Goal: Task Accomplishment & Management: Manage account settings

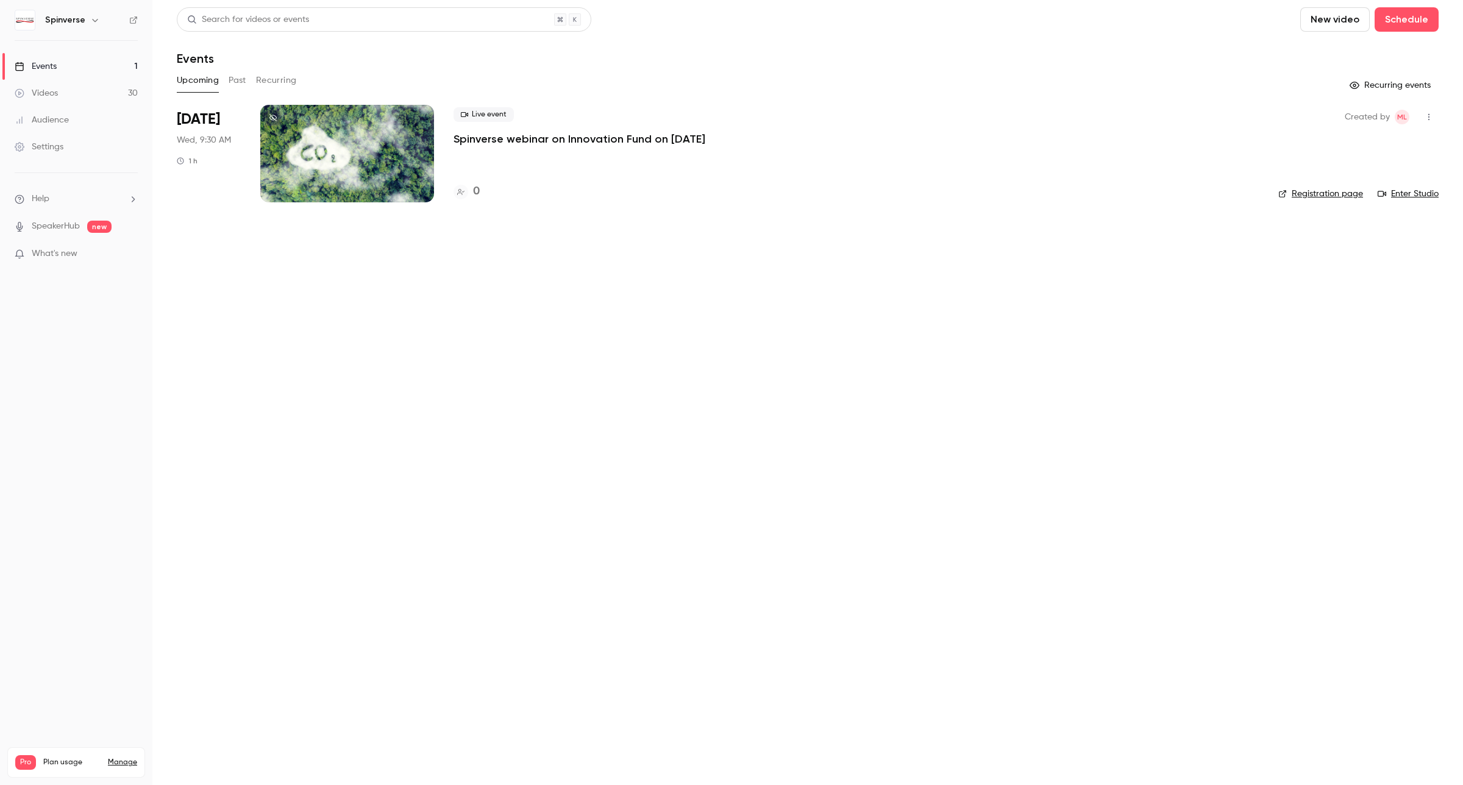
click at [541, 145] on p "Spinverse webinar on Innovation Fund on [DATE]" at bounding box center [580, 139] width 252 height 15
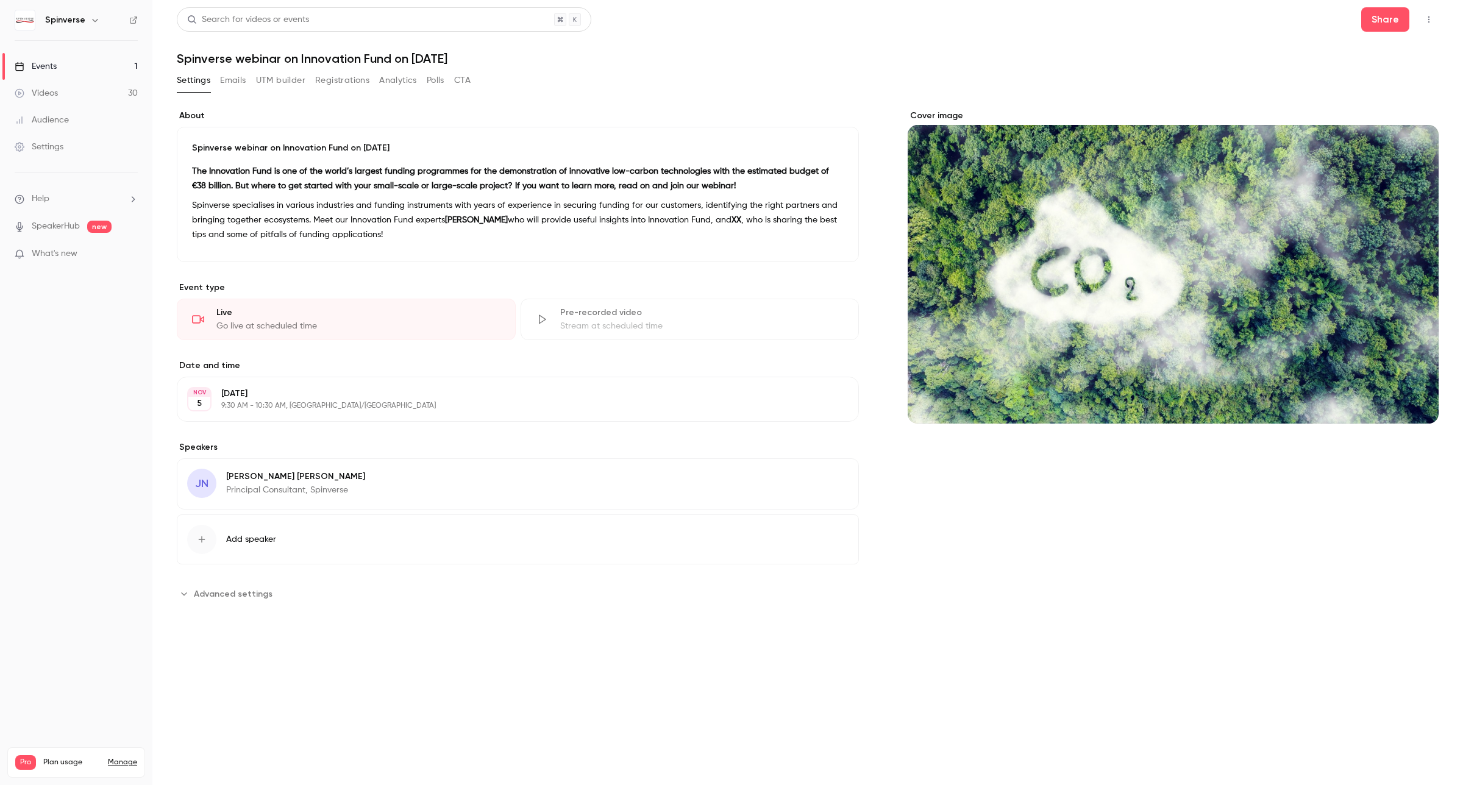
click at [232, 82] on button "Emails" at bounding box center [233, 81] width 26 height 20
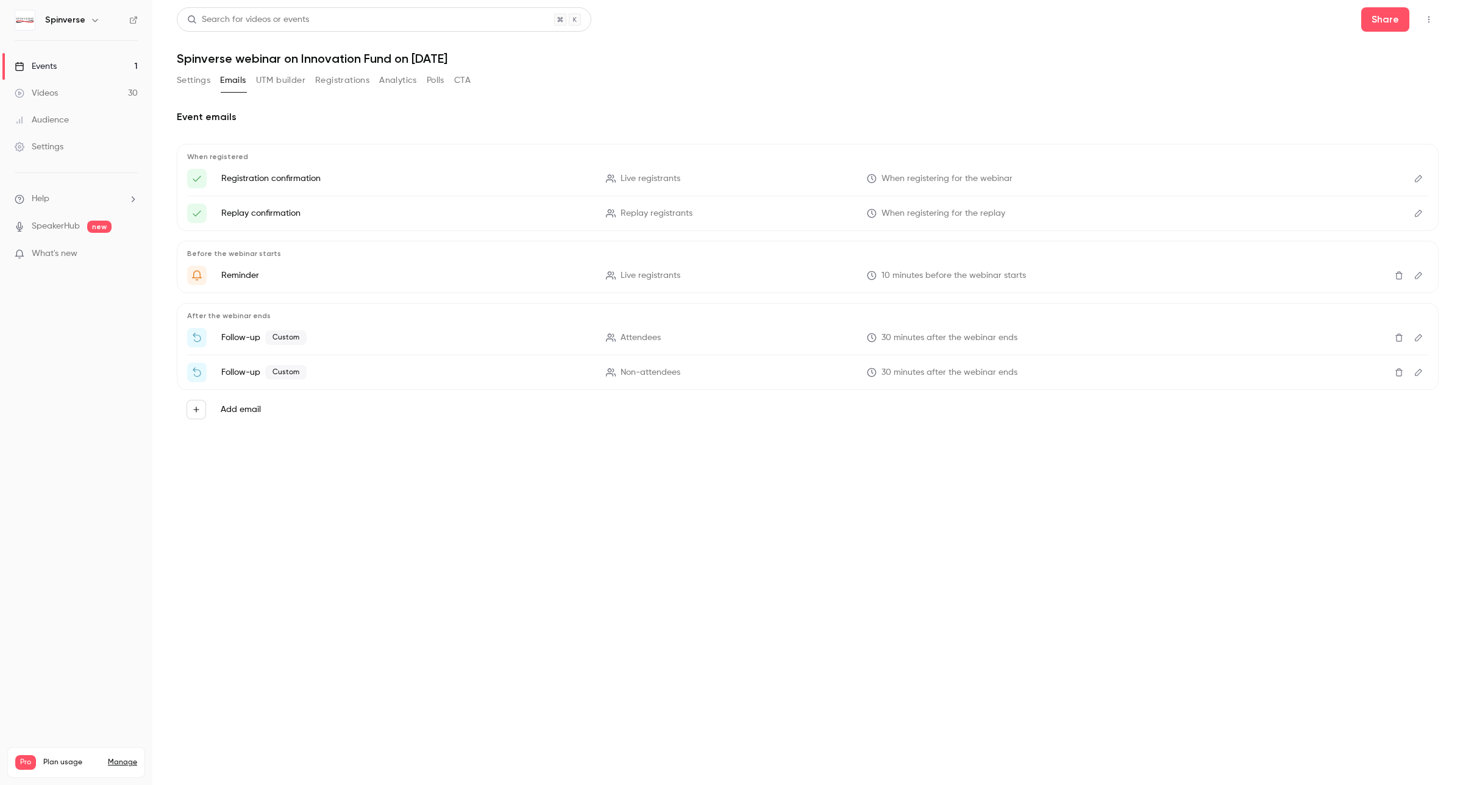
click at [290, 74] on button "UTM builder" at bounding box center [280, 81] width 49 height 20
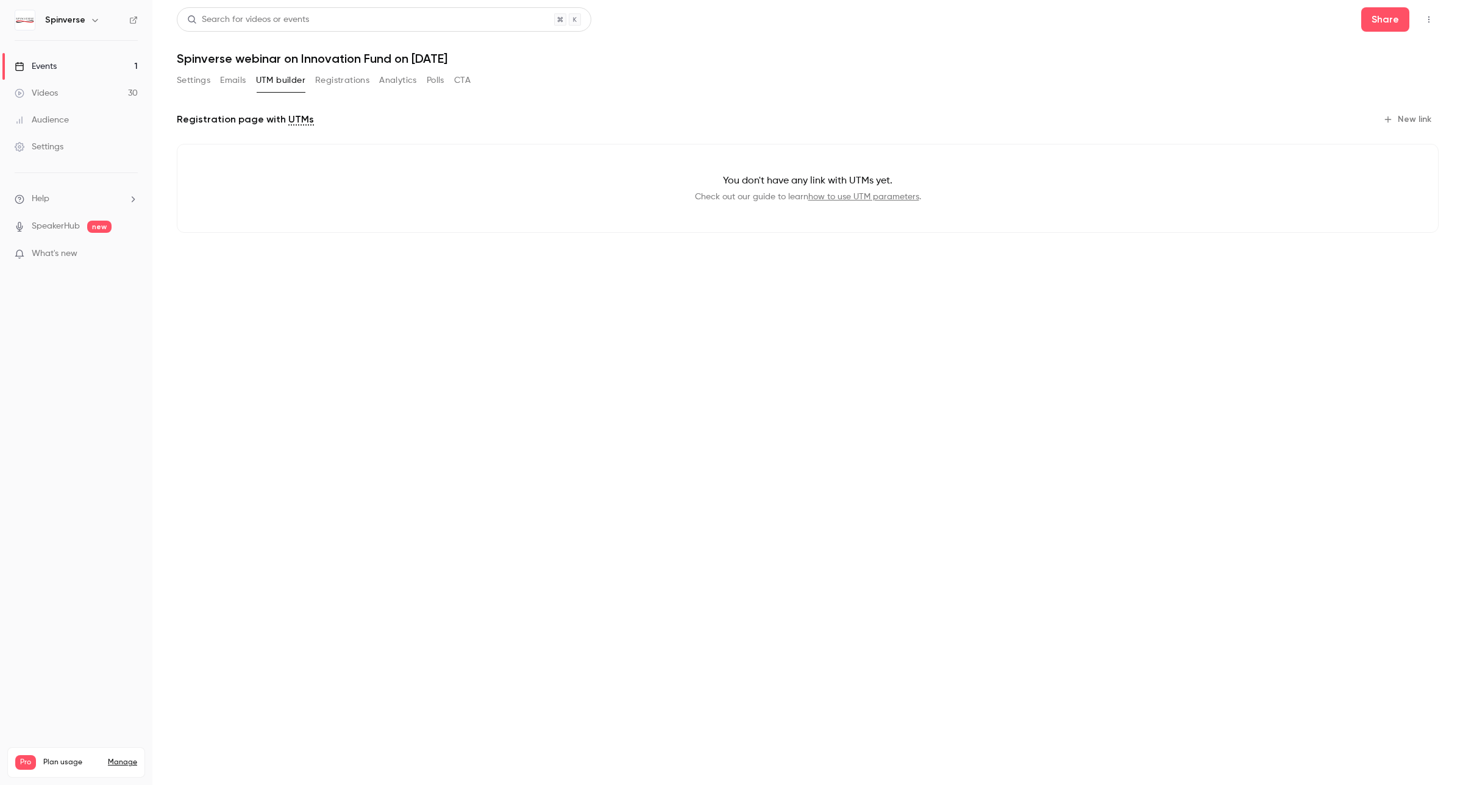
click at [349, 78] on button "Registrations" at bounding box center [342, 81] width 54 height 20
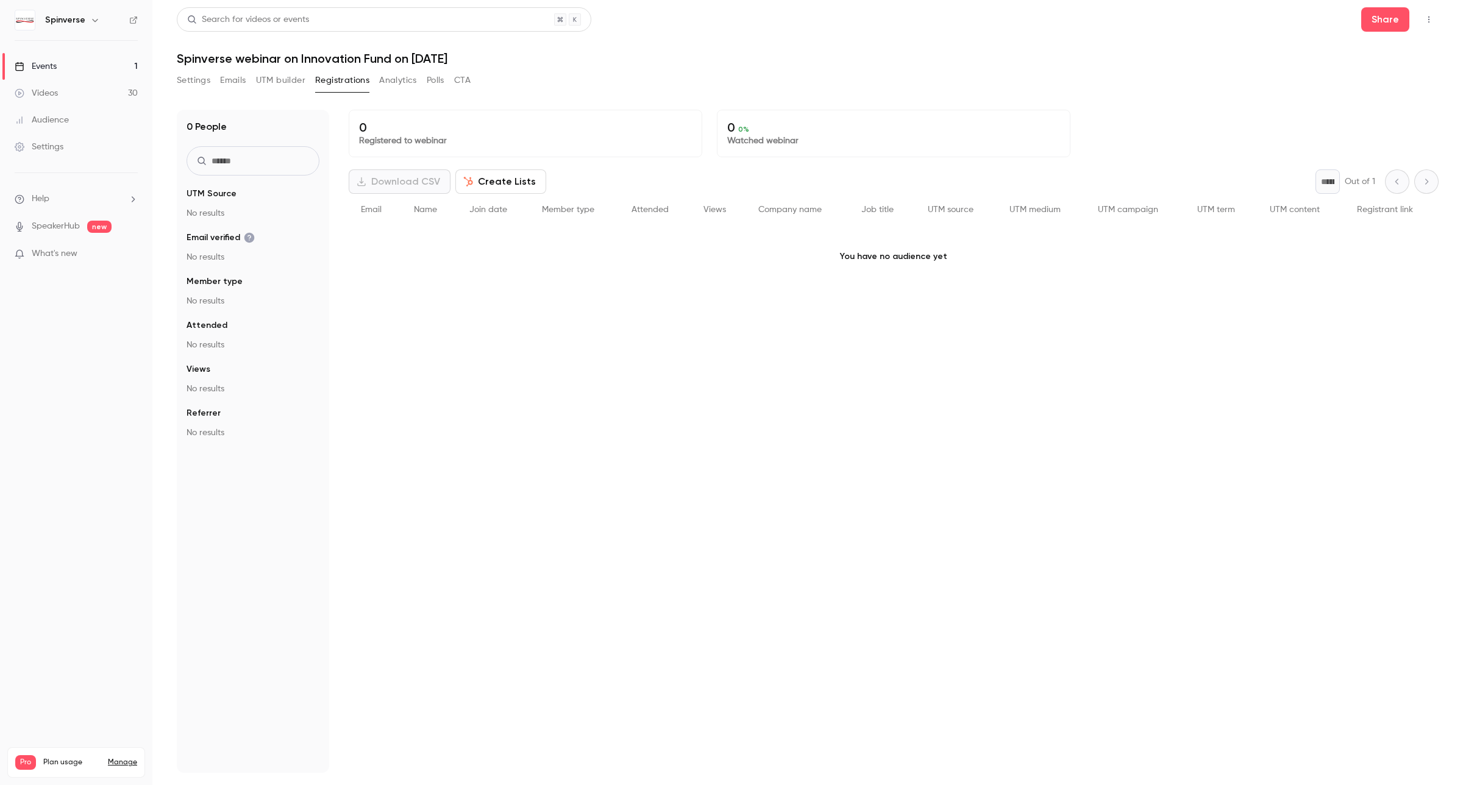
click at [187, 77] on button "Settings" at bounding box center [194, 81] width 34 height 20
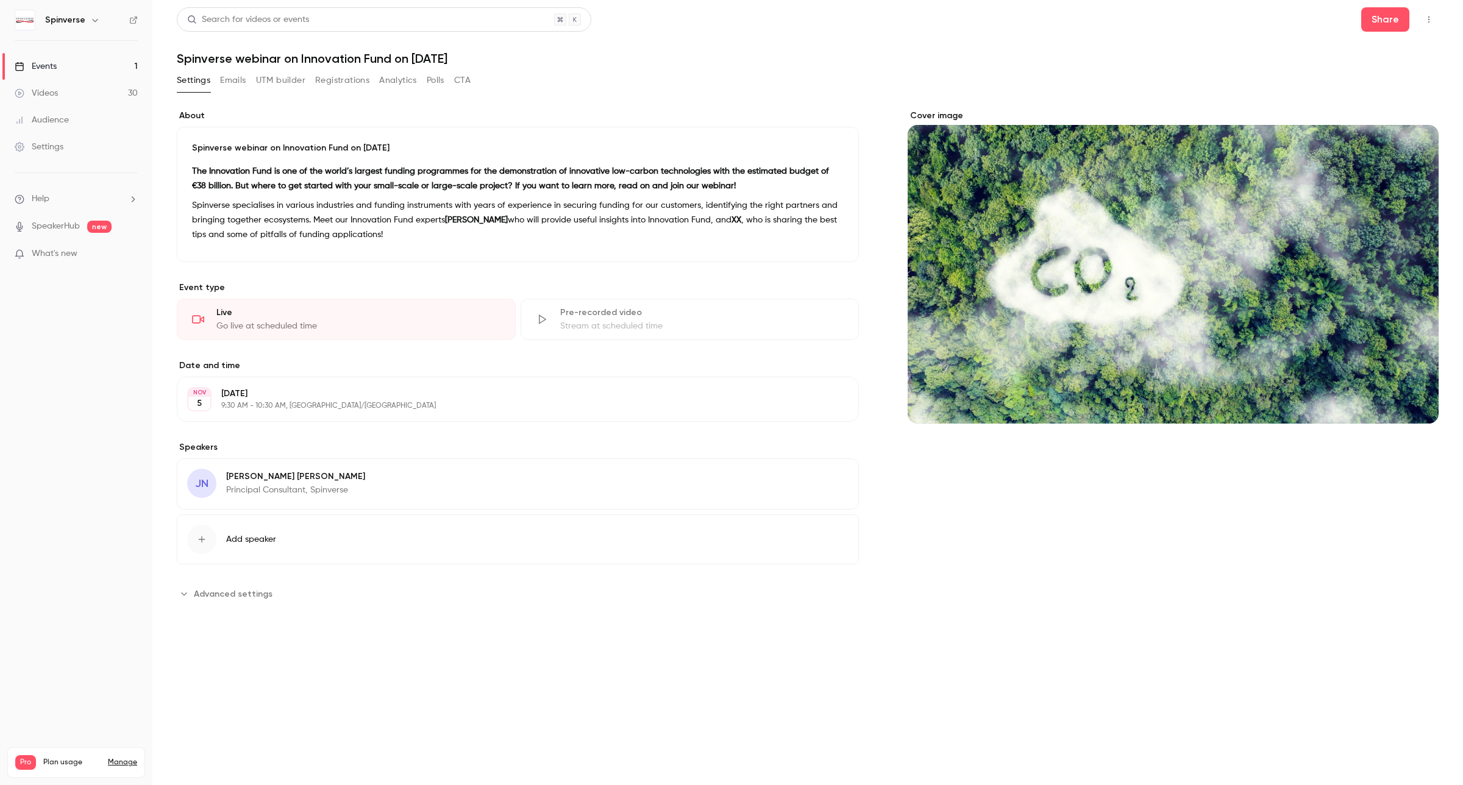
click at [1434, 14] on button "button" at bounding box center [1429, 20] width 20 height 20
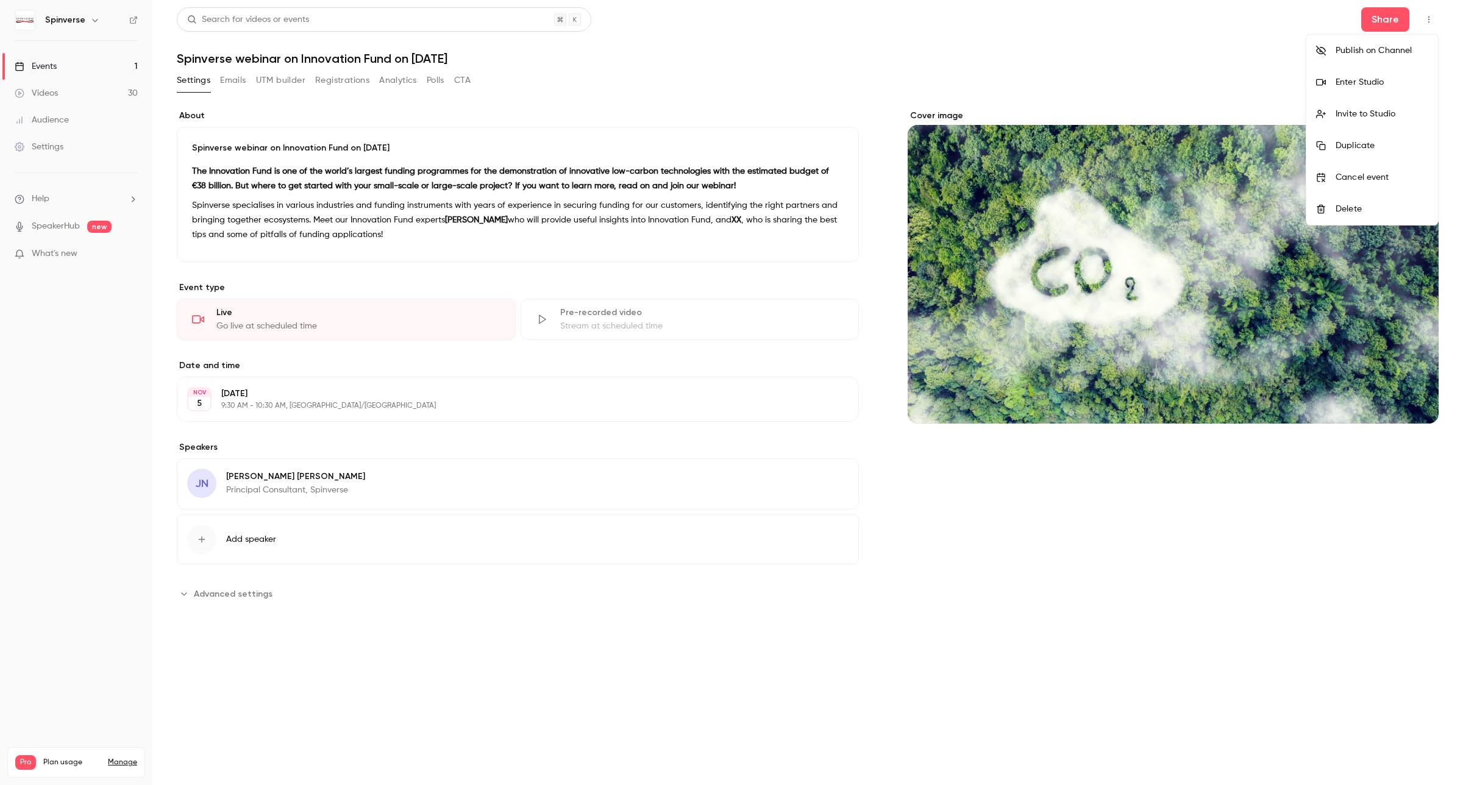
drag, startPoint x: 233, startPoint y: 74, endPoint x: 242, endPoint y: 74, distance: 8.5
click at [235, 74] on div at bounding box center [731, 392] width 1463 height 785
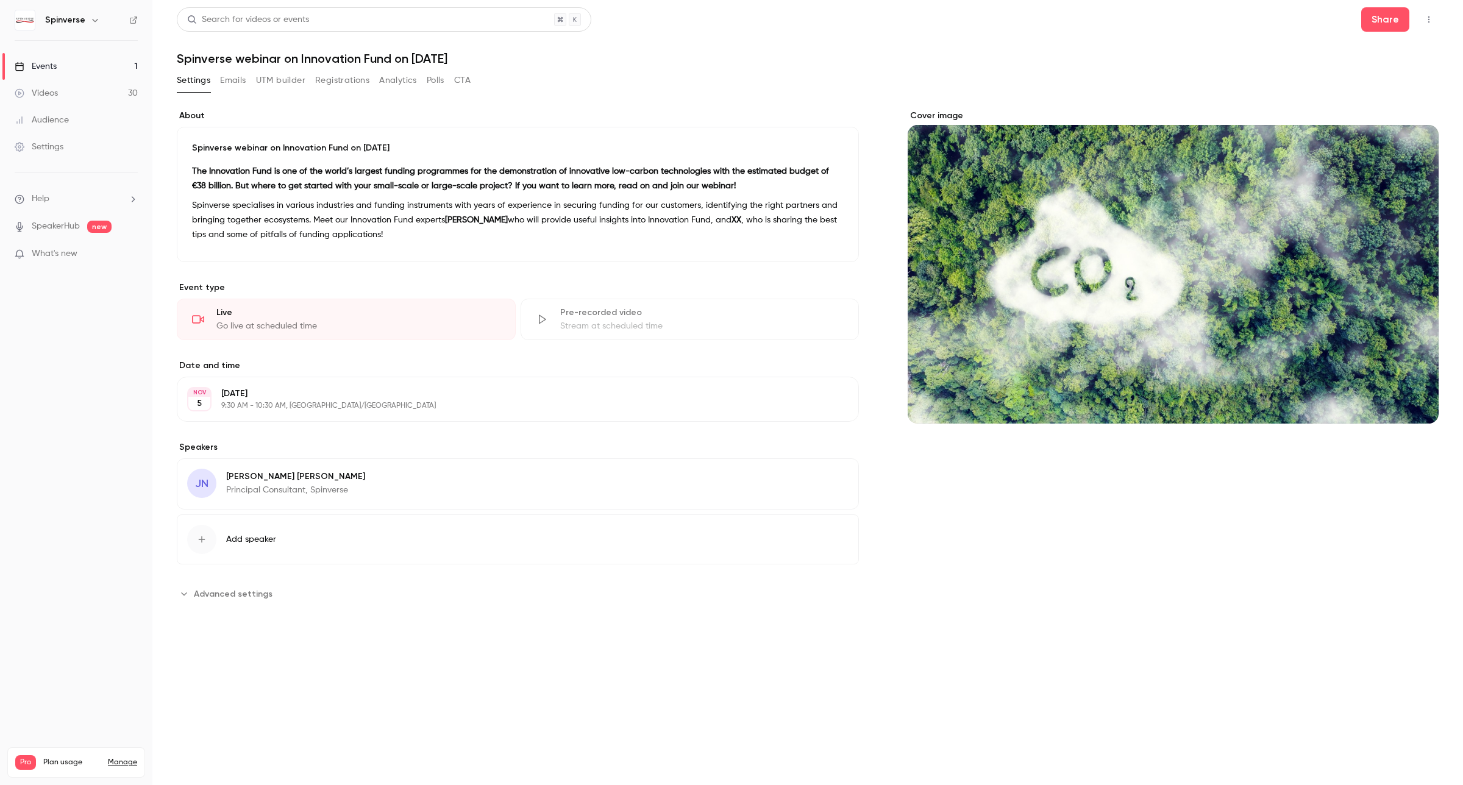
click at [275, 75] on button "UTM builder" at bounding box center [280, 81] width 49 height 20
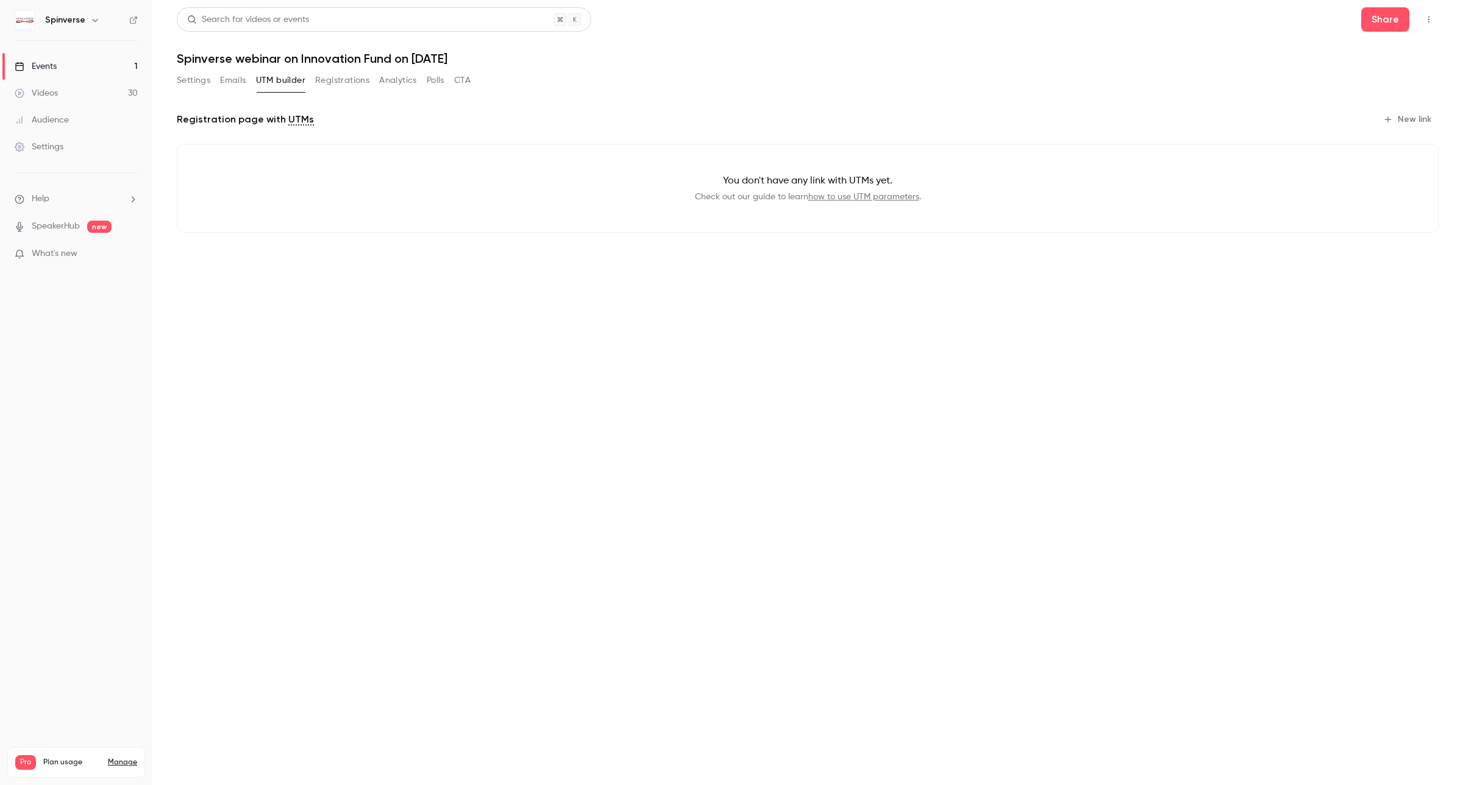
click at [238, 80] on button "Emails" at bounding box center [233, 81] width 26 height 20
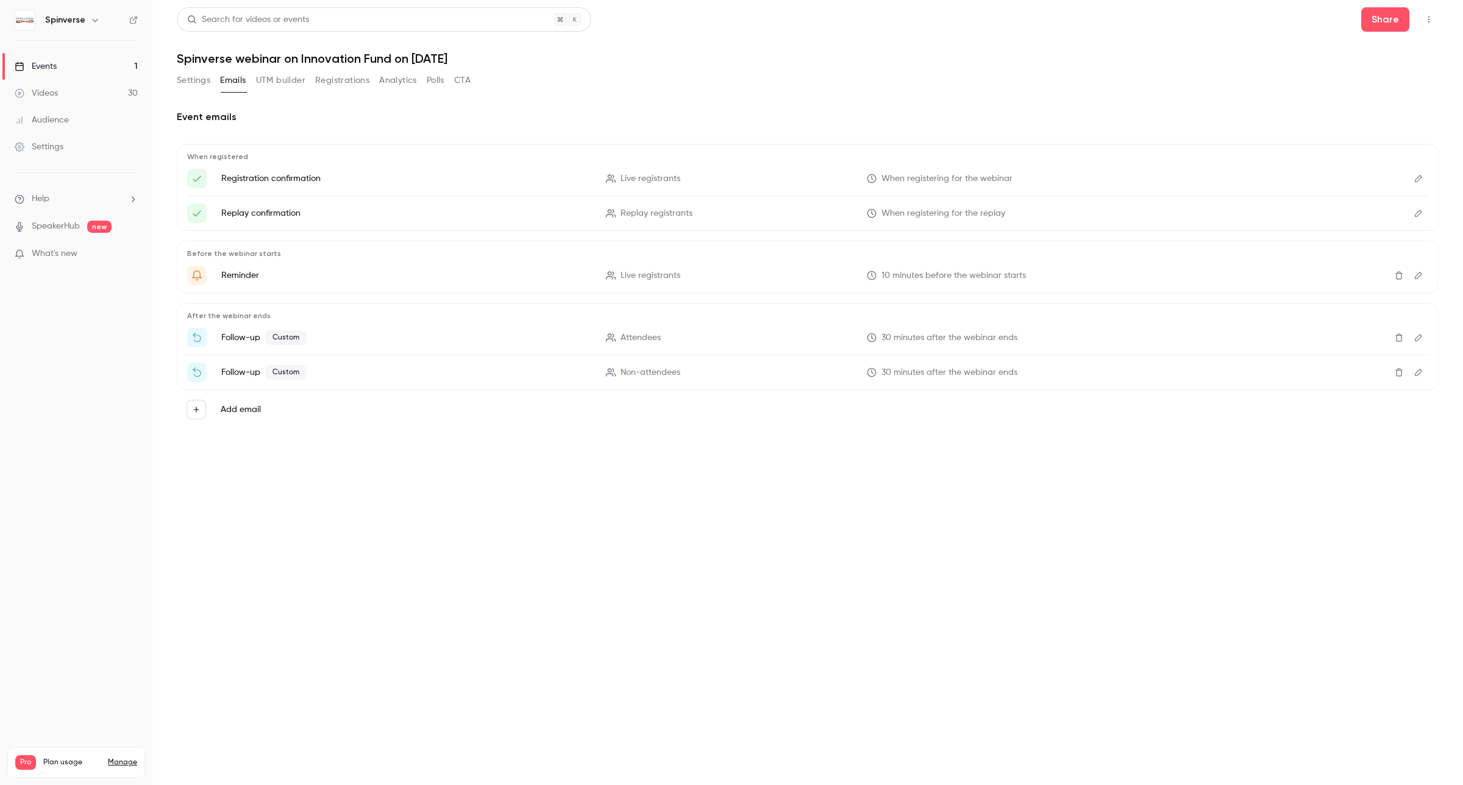
click at [354, 79] on button "Registrations" at bounding box center [342, 81] width 54 height 20
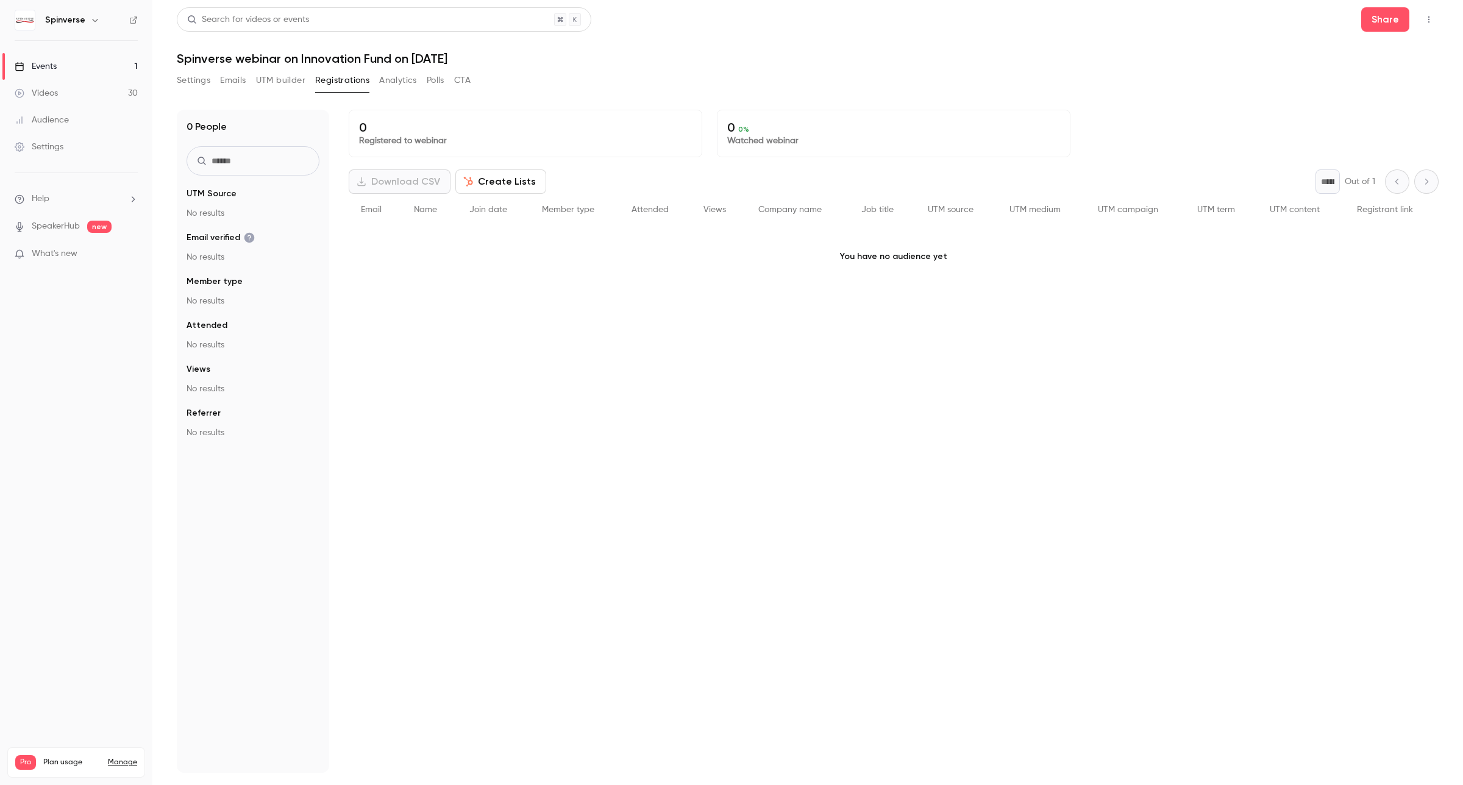
click at [411, 71] on button "Analytics" at bounding box center [398, 81] width 38 height 20
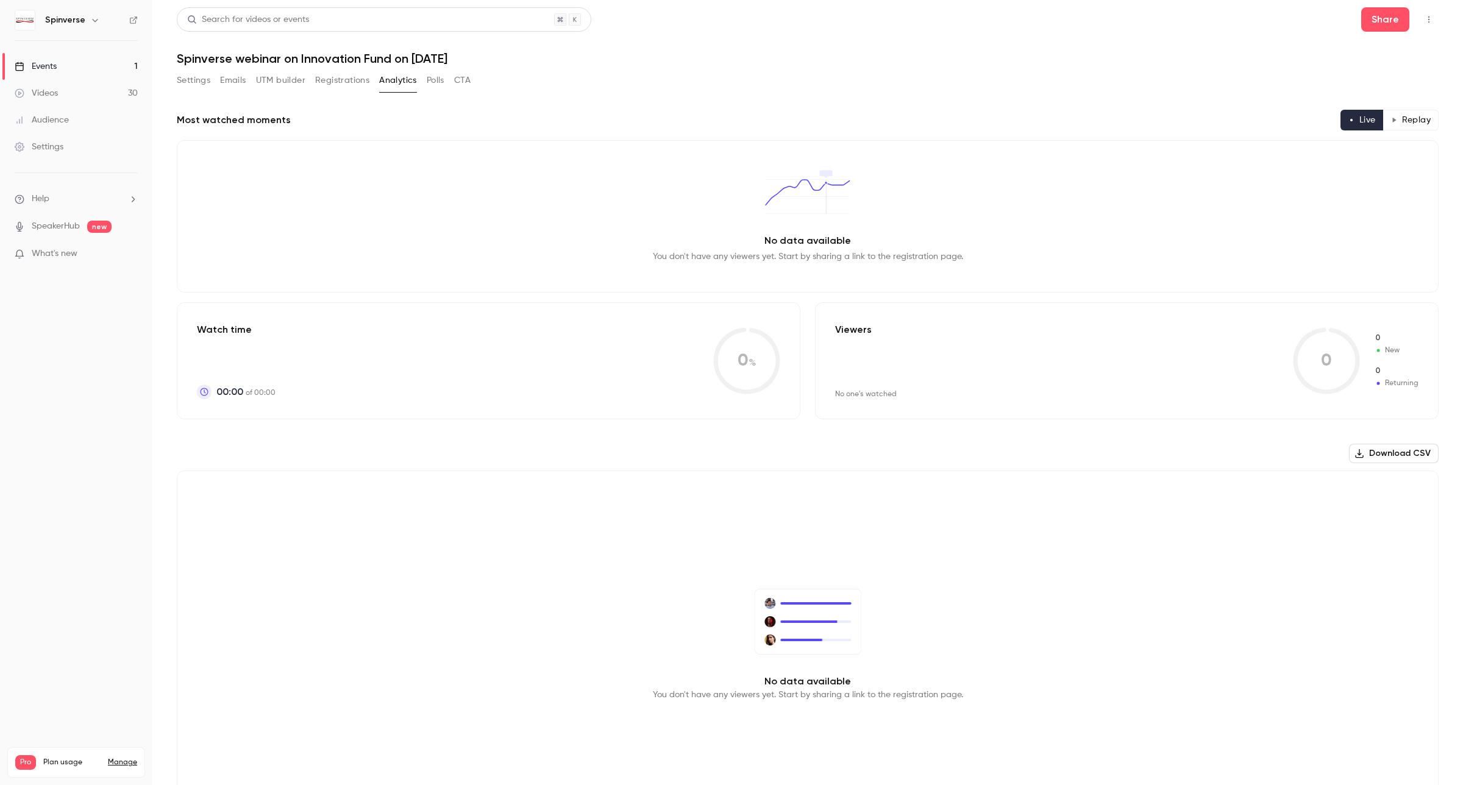
click at [439, 77] on button "Polls" at bounding box center [436, 81] width 18 height 20
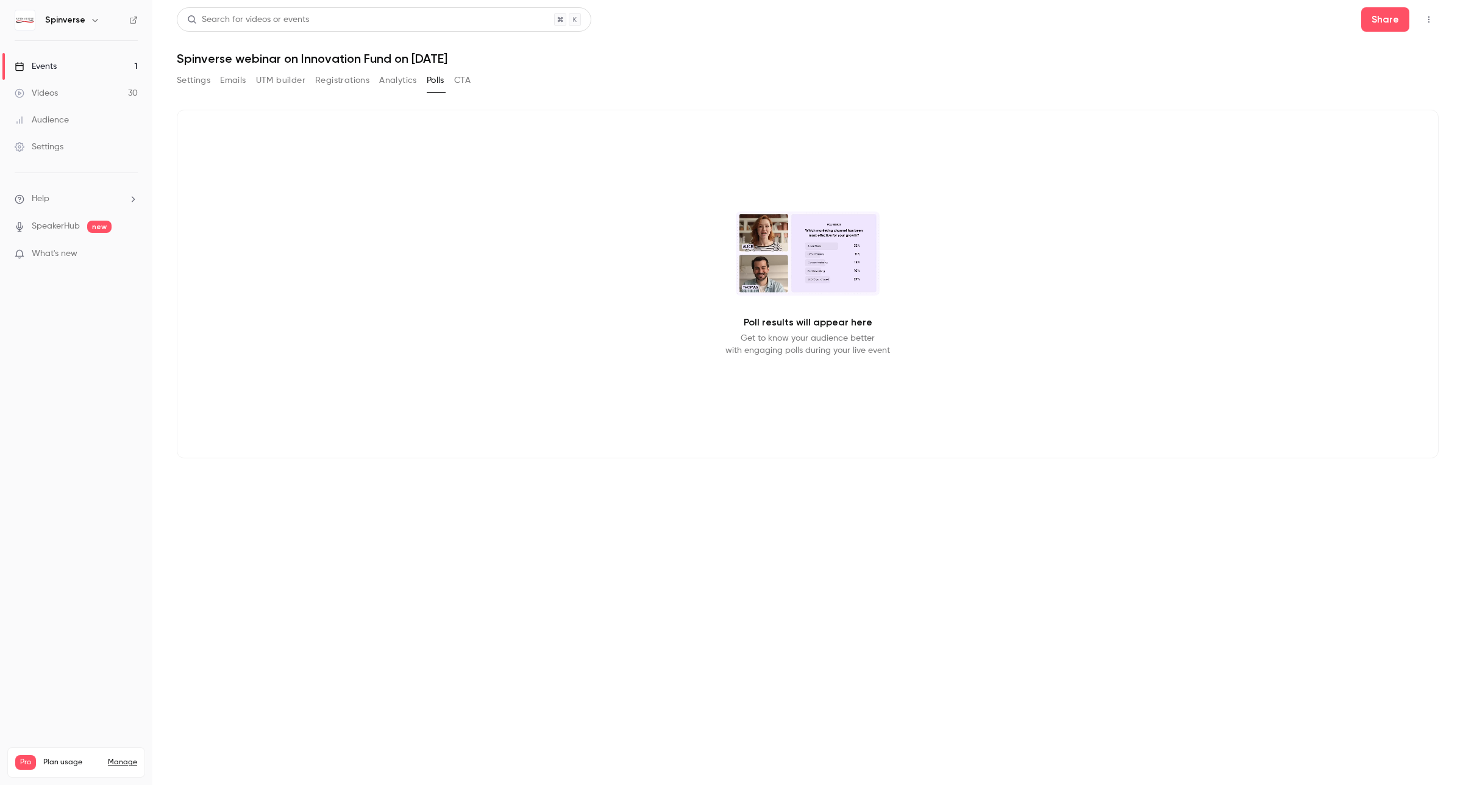
click at [467, 84] on button "CTA" at bounding box center [462, 81] width 16 height 20
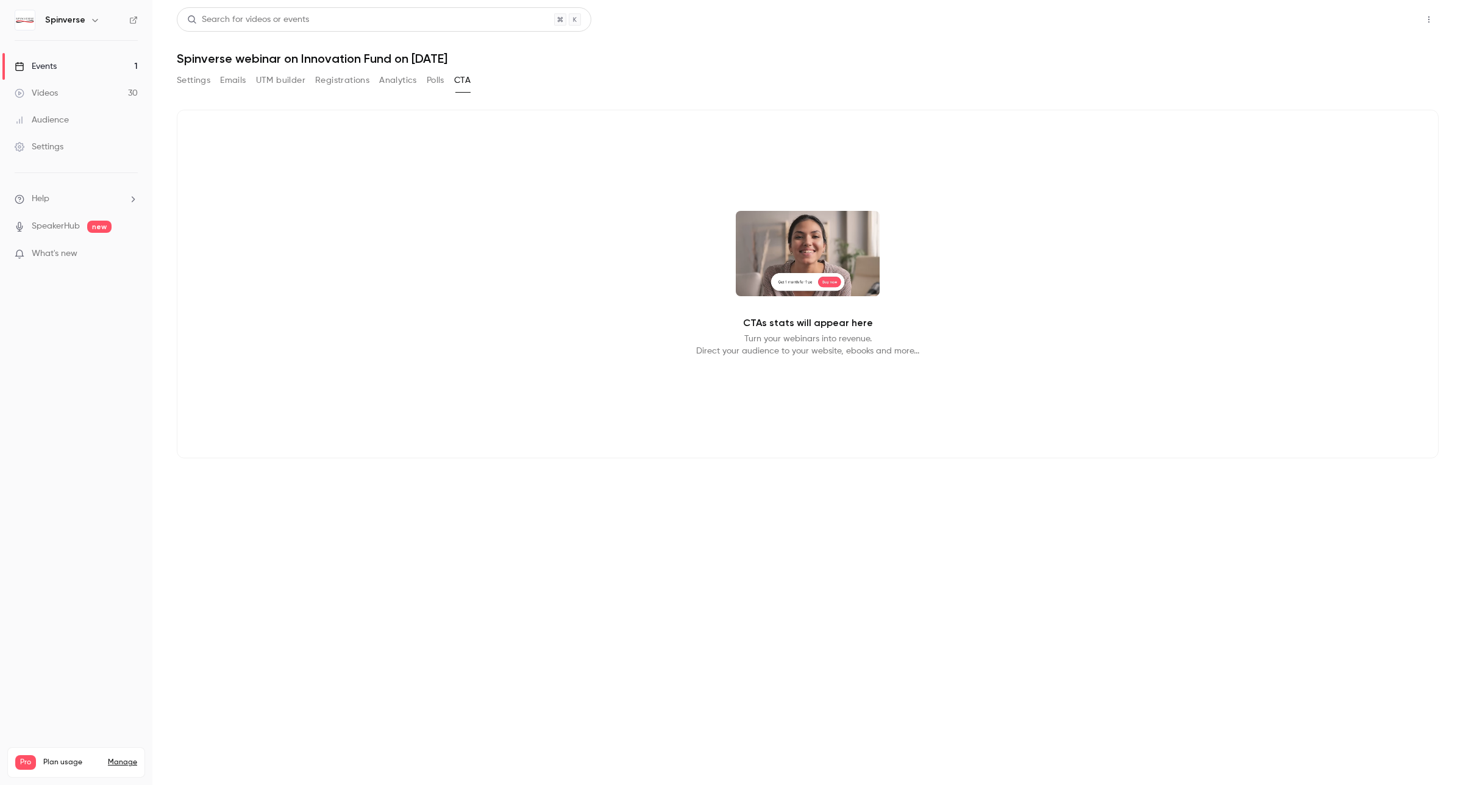
drag, startPoint x: 1410, startPoint y: 18, endPoint x: 1400, endPoint y: 18, distance: 9.8
click at [1401, 18] on div "Share" at bounding box center [1399, 19] width 77 height 24
click at [1391, 18] on button "Share" at bounding box center [1385, 19] width 48 height 24
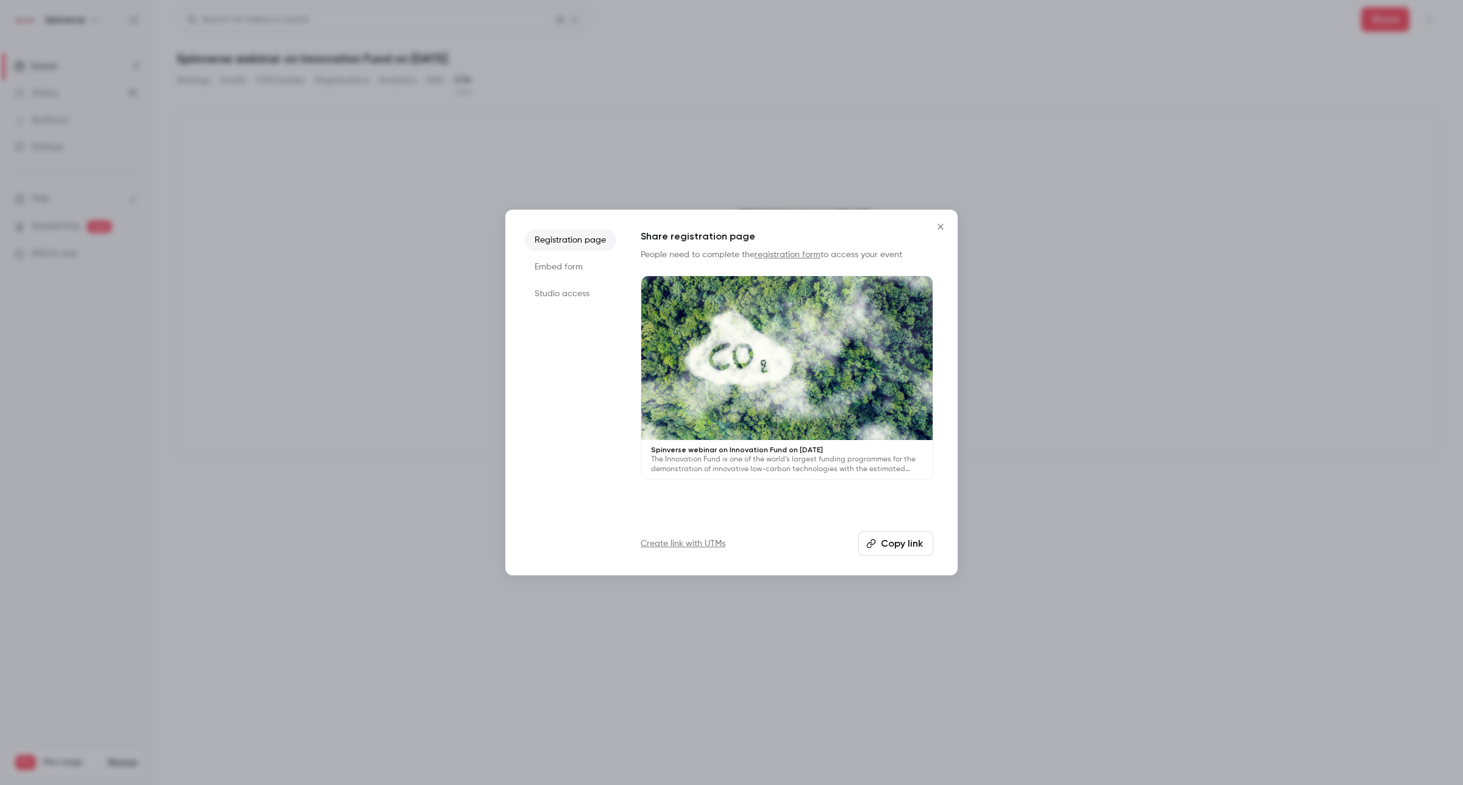
click at [903, 538] on button "Copy link" at bounding box center [895, 544] width 75 height 24
